Goal: Transaction & Acquisition: Purchase product/service

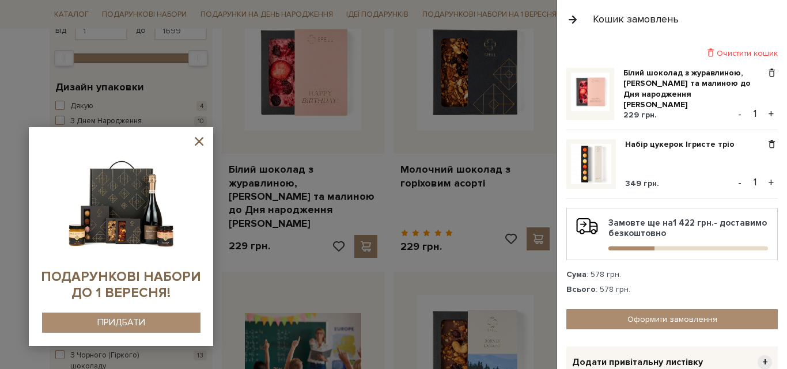
click at [199, 139] on icon at bounding box center [199, 141] width 14 height 14
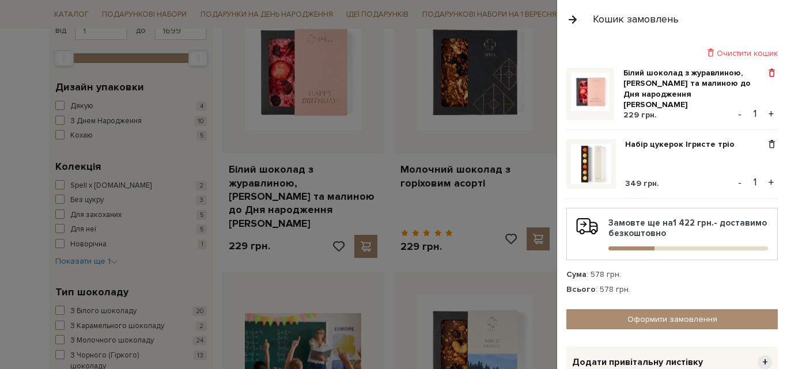
click at [766, 71] on span at bounding box center [772, 73] width 12 height 10
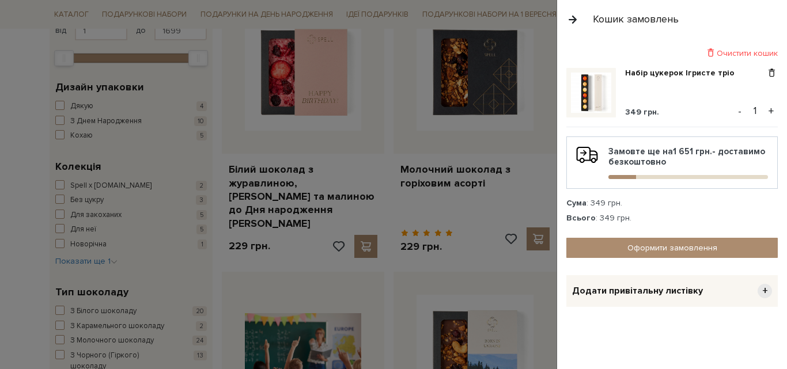
click at [575, 21] on button "button" at bounding box center [572, 19] width 13 height 20
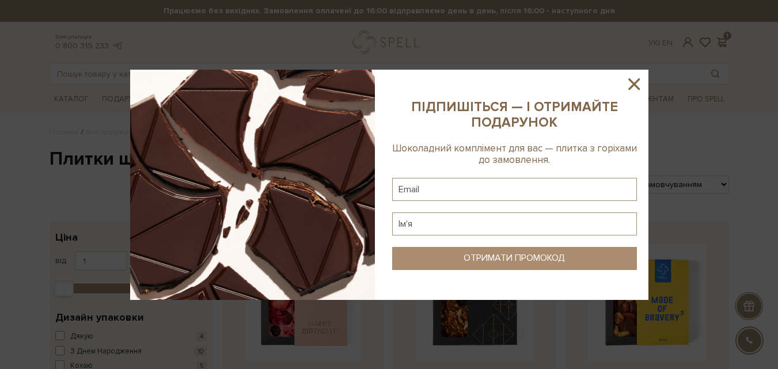
click at [637, 88] on icon at bounding box center [634, 84] width 12 height 12
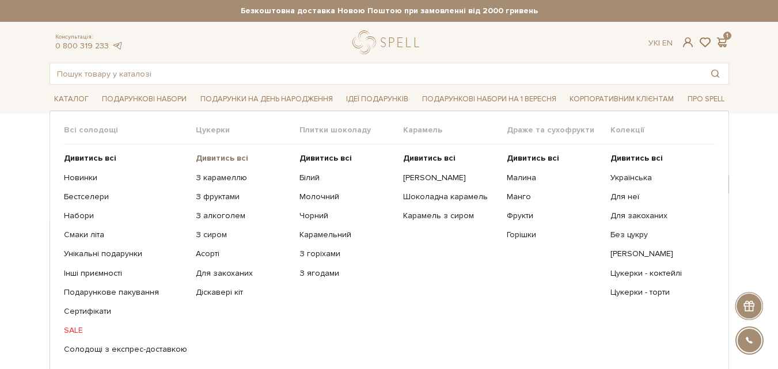
click at [234, 157] on b "Дивитись всі" at bounding box center [222, 158] width 52 height 10
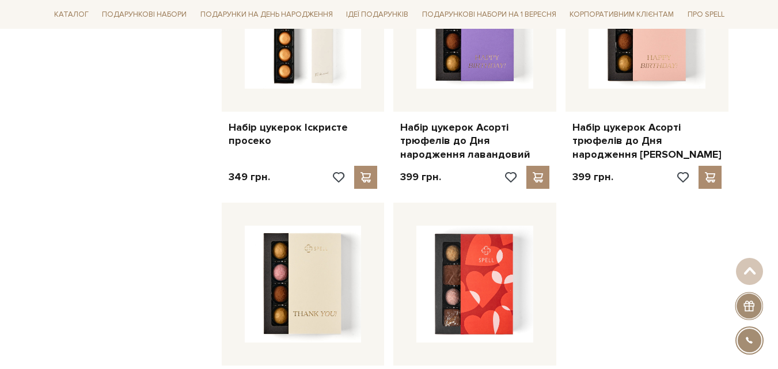
scroll to position [1440, 0]
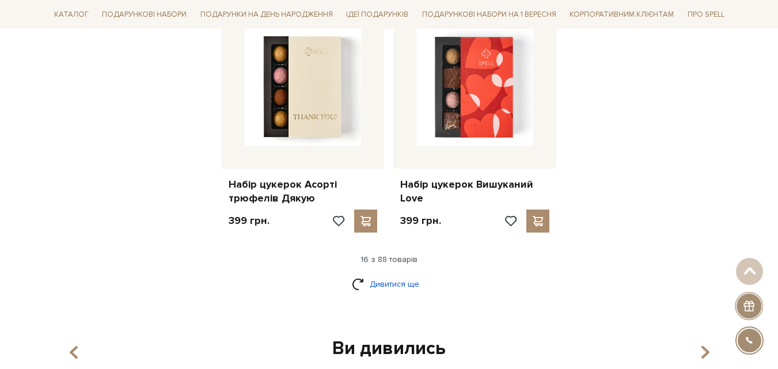
click at [391, 286] on link "Дивитися ще" at bounding box center [389, 284] width 75 height 20
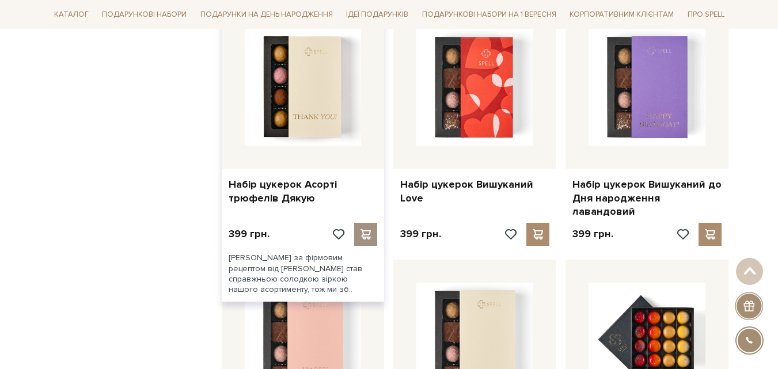
click at [366, 229] on span at bounding box center [366, 234] width 14 height 10
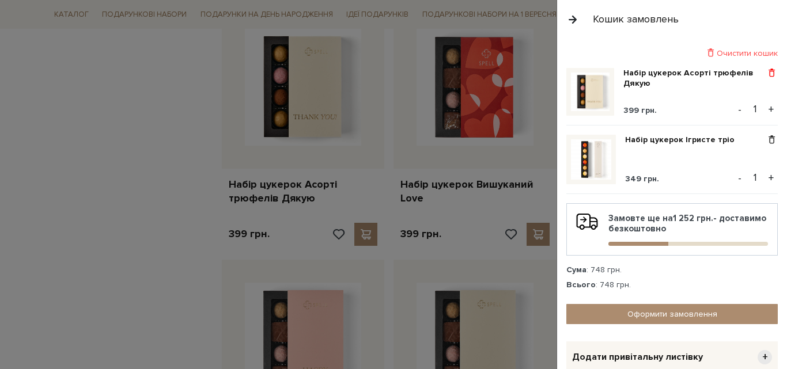
click at [768, 71] on span at bounding box center [772, 73] width 12 height 10
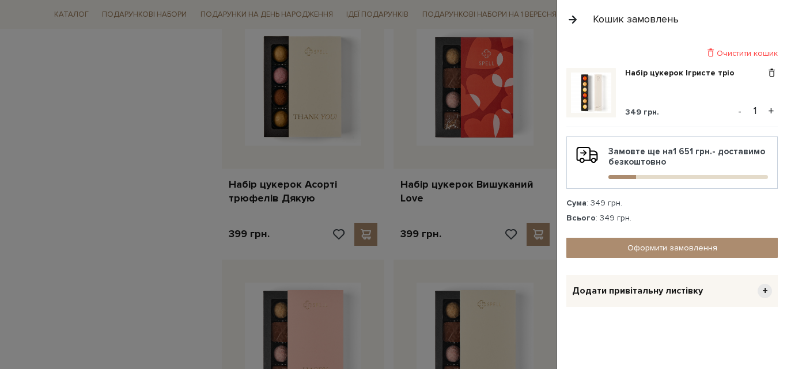
click at [21, 203] on div at bounding box center [393, 184] width 787 height 369
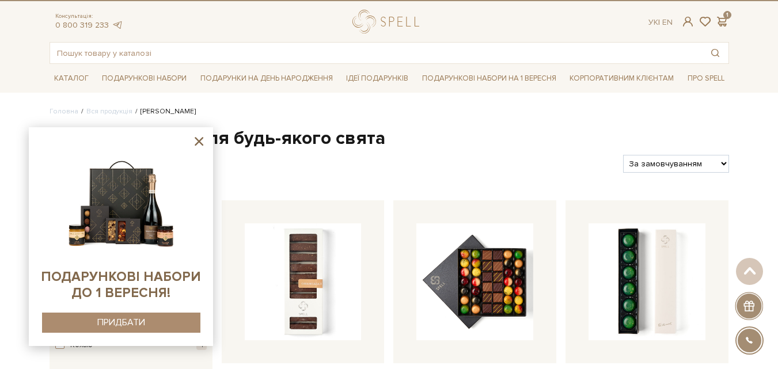
scroll to position [0, 0]
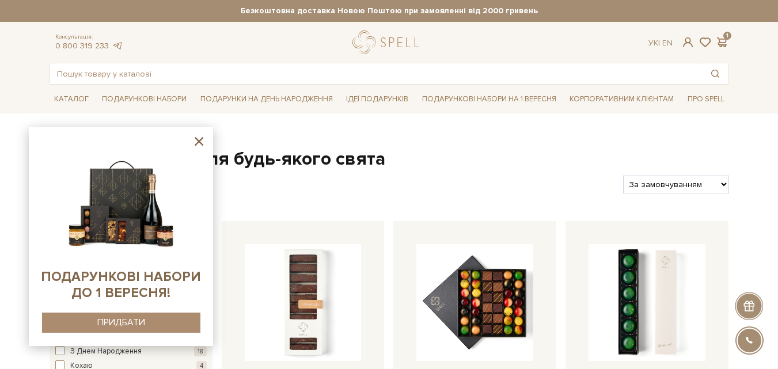
click at [201, 142] on icon at bounding box center [199, 141] width 14 height 14
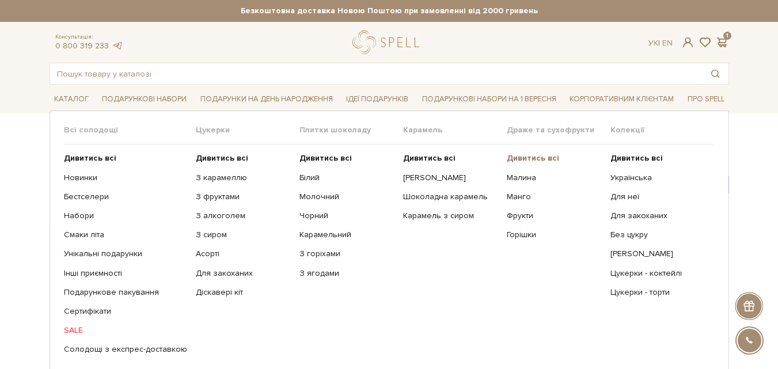
click at [537, 154] on b "Дивитись всі" at bounding box center [533, 158] width 52 height 10
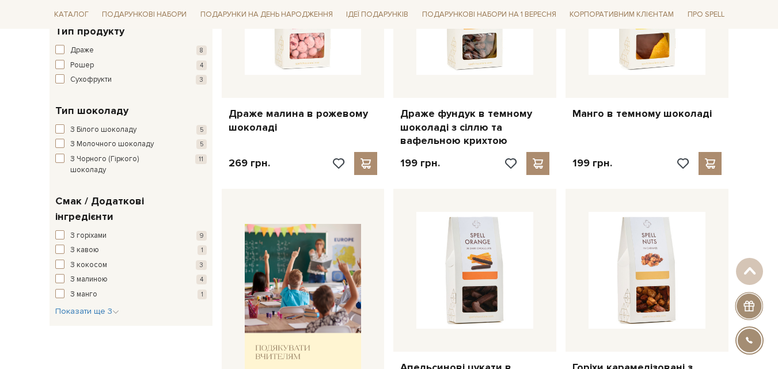
scroll to position [346, 0]
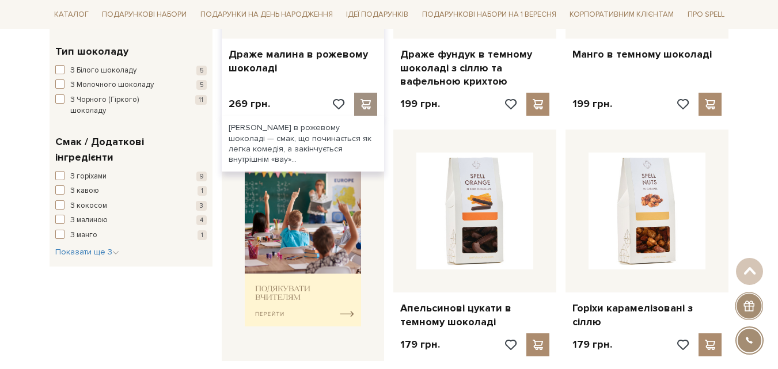
click at [367, 102] on span at bounding box center [366, 104] width 14 height 10
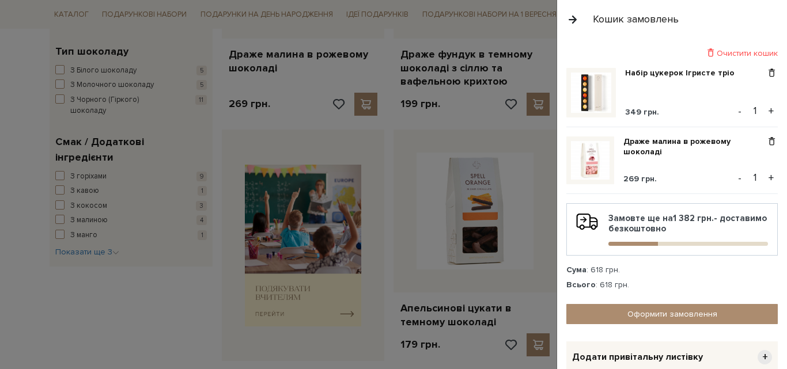
click at [382, 132] on div at bounding box center [393, 184] width 787 height 369
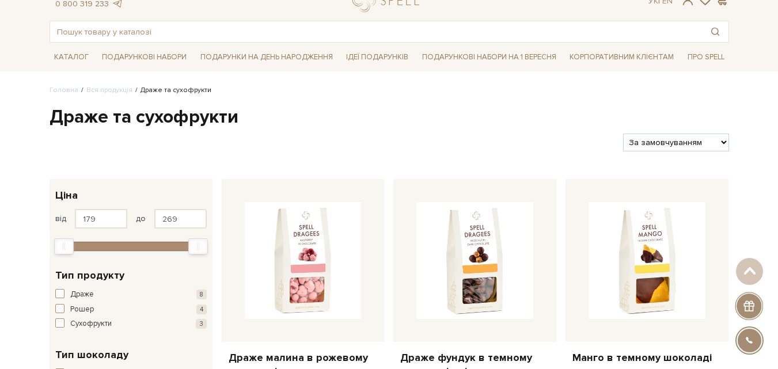
scroll to position [0, 0]
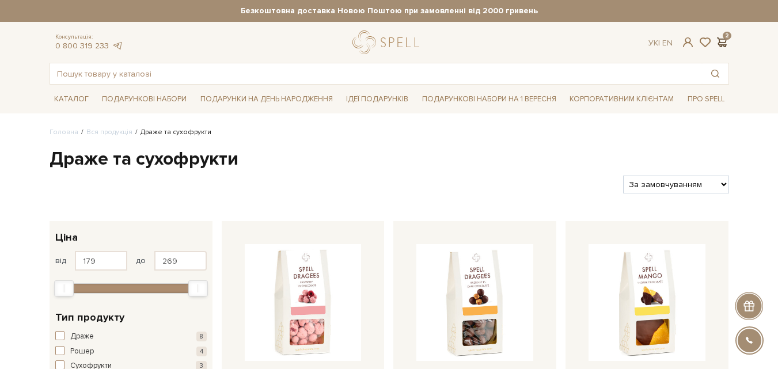
click at [723, 41] on span at bounding box center [722, 42] width 14 height 12
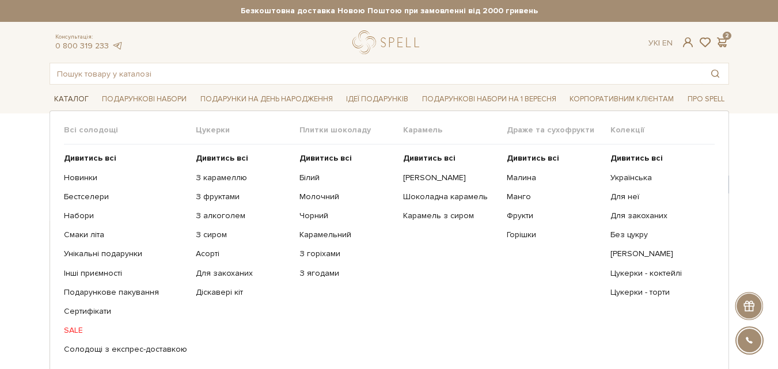
click at [66, 105] on link "Каталог" at bounding box center [72, 99] width 44 height 18
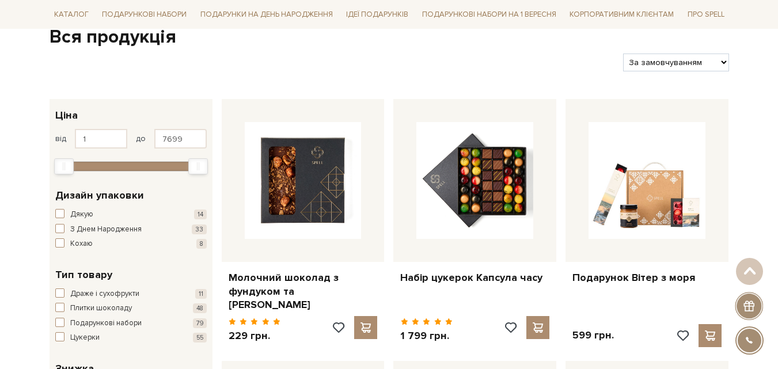
scroll to position [115, 0]
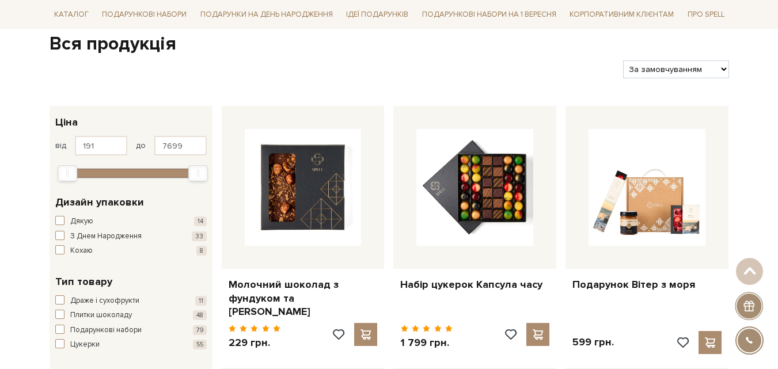
click at [71, 173] on div "Min" at bounding box center [67, 173] width 18 height 15
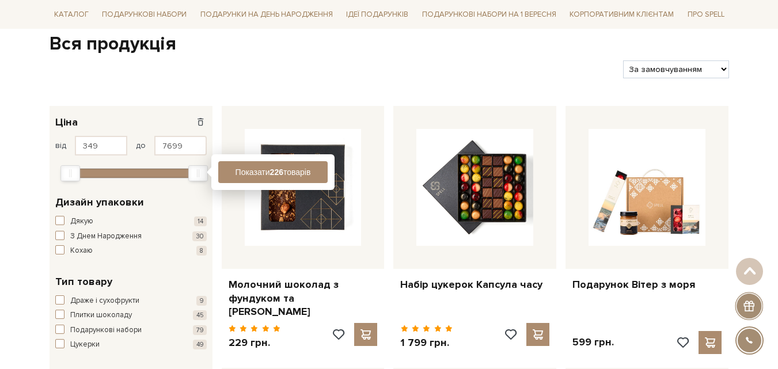
type input "318"
click at [73, 173] on div "Min" at bounding box center [69, 173] width 18 height 15
drag, startPoint x: 203, startPoint y: 169, endPoint x: 102, endPoint y: 178, distance: 101.2
click at [102, 178] on div "Max" at bounding box center [97, 173] width 18 height 15
click at [154, 149] on input "2155" at bounding box center [180, 146] width 52 height 20
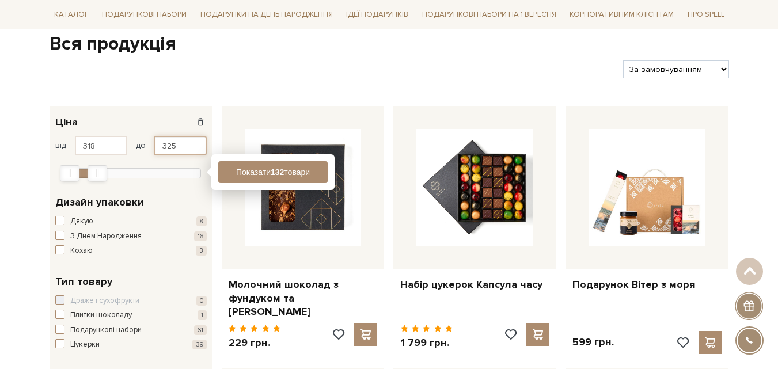
type input "325"
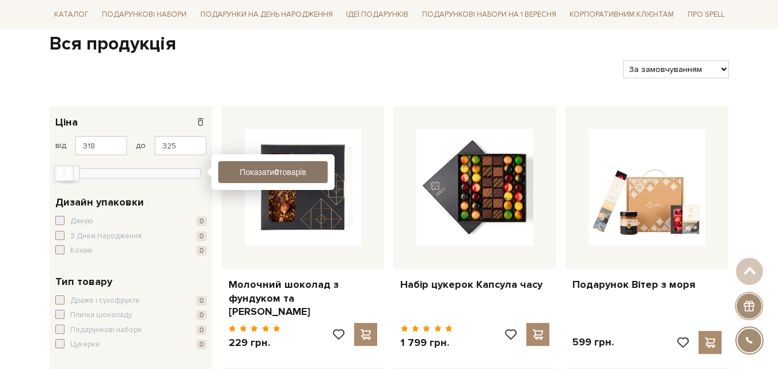
click at [242, 168] on button "Показати 0 товарів" at bounding box center [272, 172] width 109 height 22
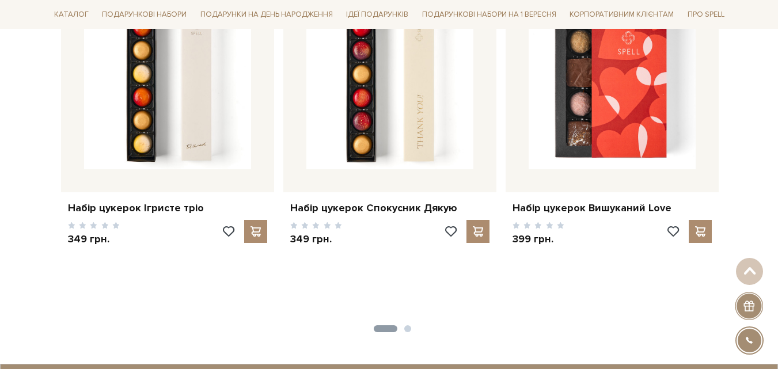
scroll to position [691, 0]
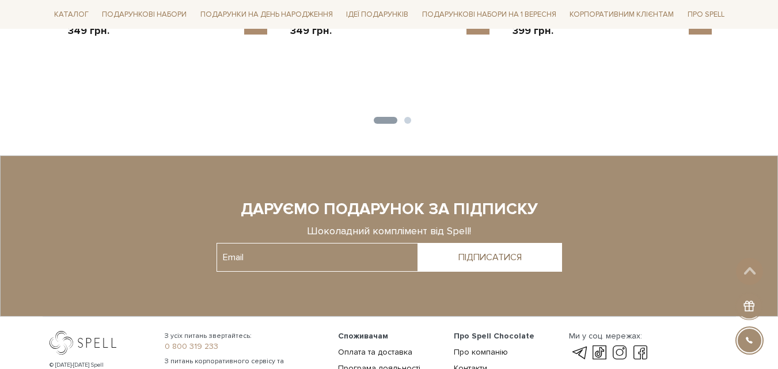
click at [411, 123] on ul "1 2" at bounding box center [389, 118] width 666 height 11
click at [411, 121] on button "2" at bounding box center [407, 120] width 7 height 7
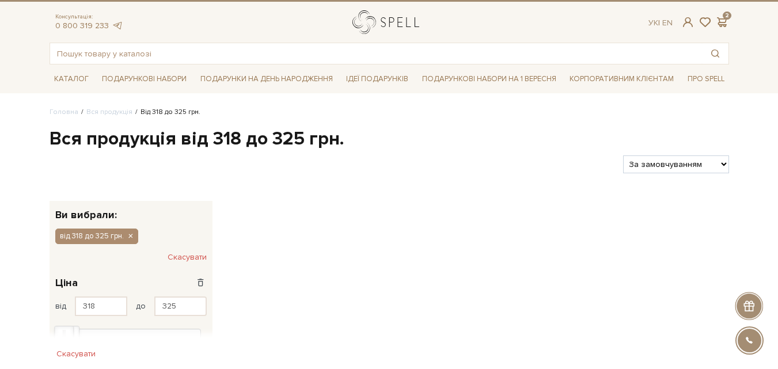
scroll to position [0, 0]
